Goal: Task Accomplishment & Management: Manage account settings

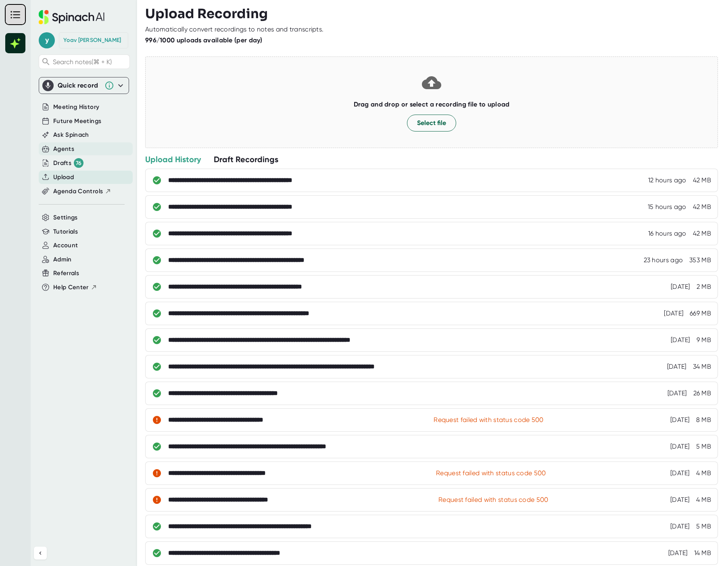
click at [67, 152] on div "Agents" at bounding box center [63, 148] width 21 height 9
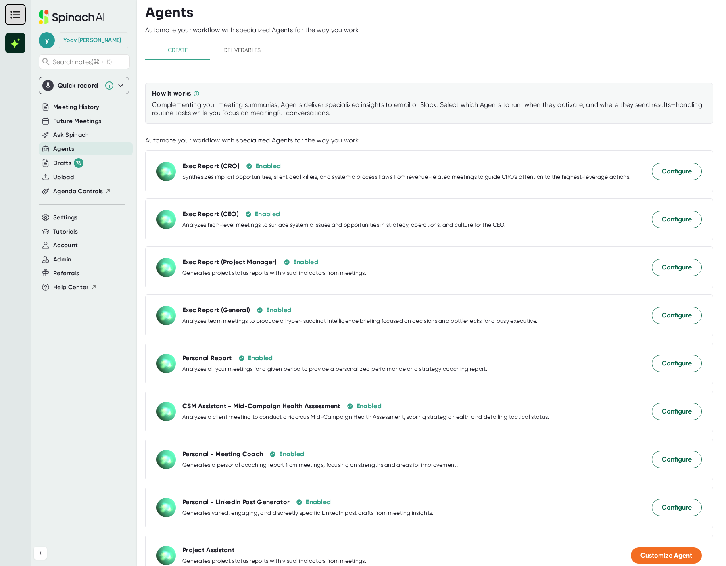
scroll to position [2, 0]
click at [662, 410] on span "Configure" at bounding box center [677, 411] width 30 height 10
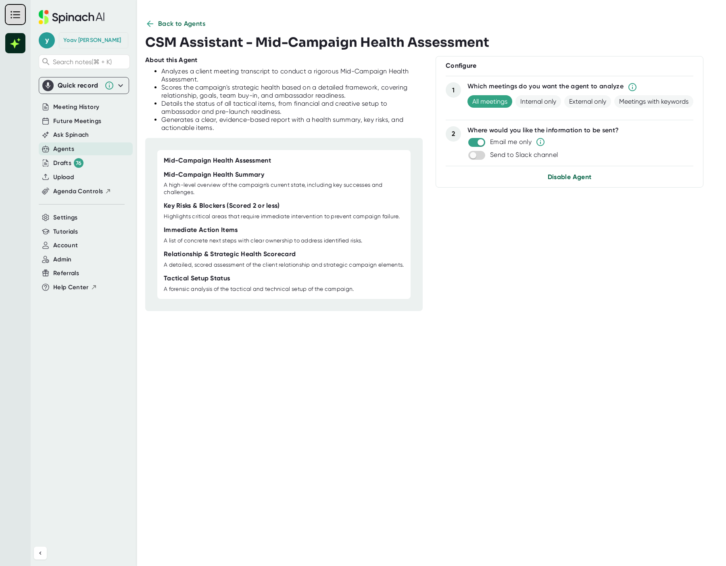
click at [556, 175] on span "Disable Agent" at bounding box center [570, 177] width 44 height 8
click at [187, 23] on span "Back to Agents" at bounding box center [182, 24] width 48 height 10
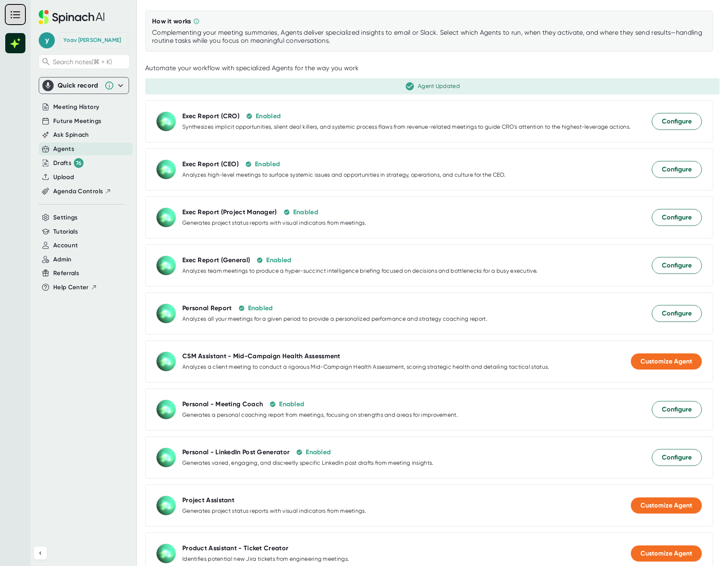
scroll to position [226, 0]
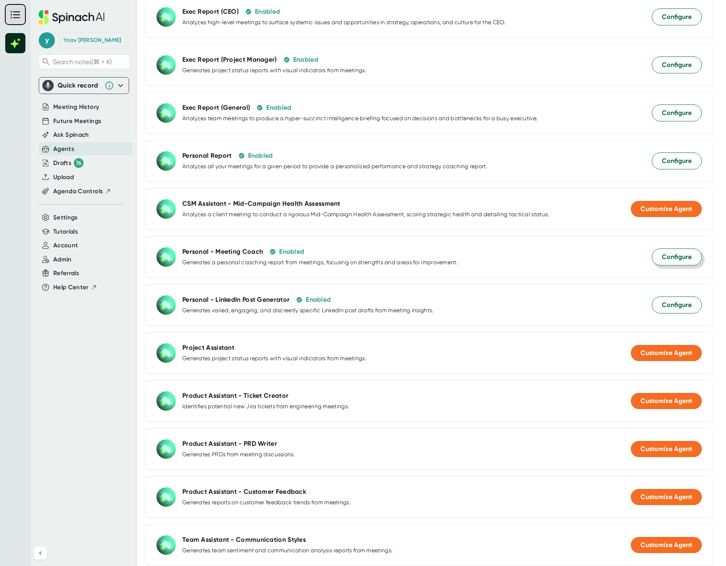
click at [676, 264] on button "Configure" at bounding box center [677, 257] width 50 height 17
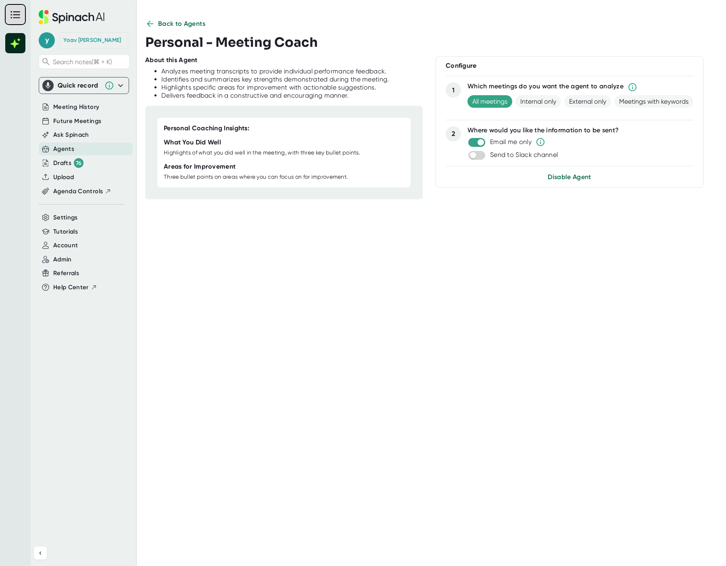
click at [536, 183] on div "Configure 1 Which meetings do you want the agent to analyze All meetings Intern…" at bounding box center [570, 122] width 268 height 132
click at [544, 182] on div "Configure 1 Which meetings do you want the agent to analyze All meetings Intern…" at bounding box center [570, 122] width 268 height 132
click at [554, 180] on span "Disable Agent" at bounding box center [570, 177] width 44 height 8
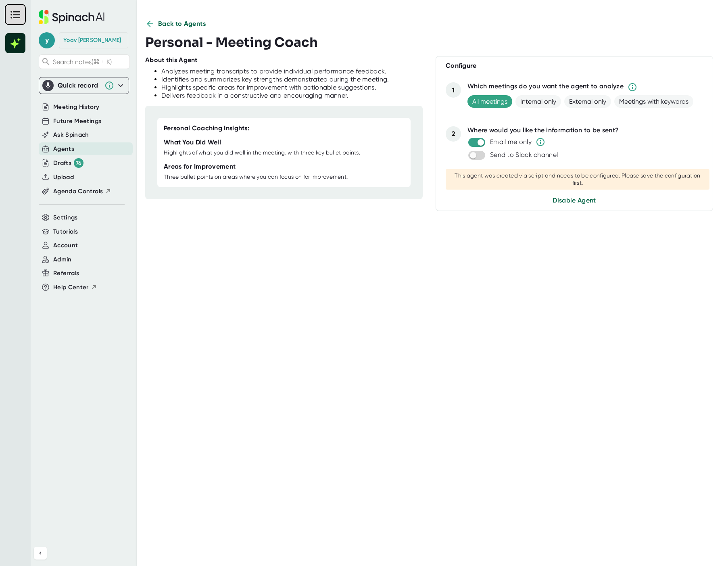
click at [174, 28] on span "Back to Agents" at bounding box center [182, 24] width 48 height 10
